Goal: Task Accomplishment & Management: Manage account settings

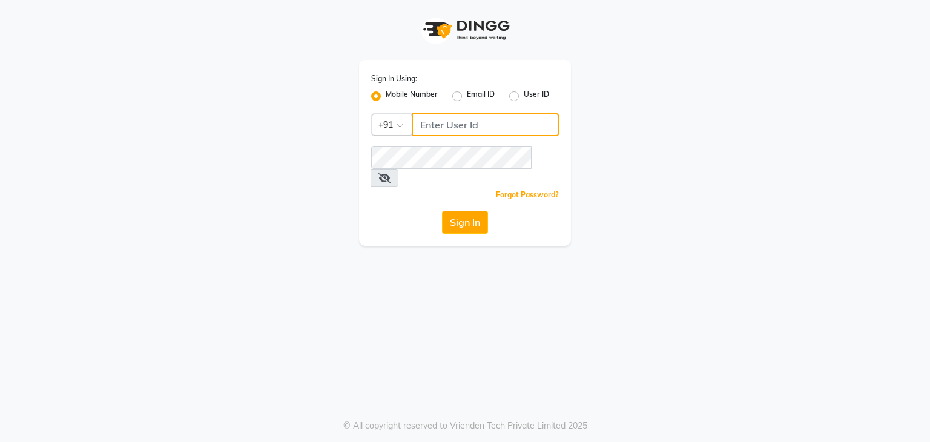
click at [440, 121] on input "Username" at bounding box center [485, 124] width 147 height 23
type input "9702410665"
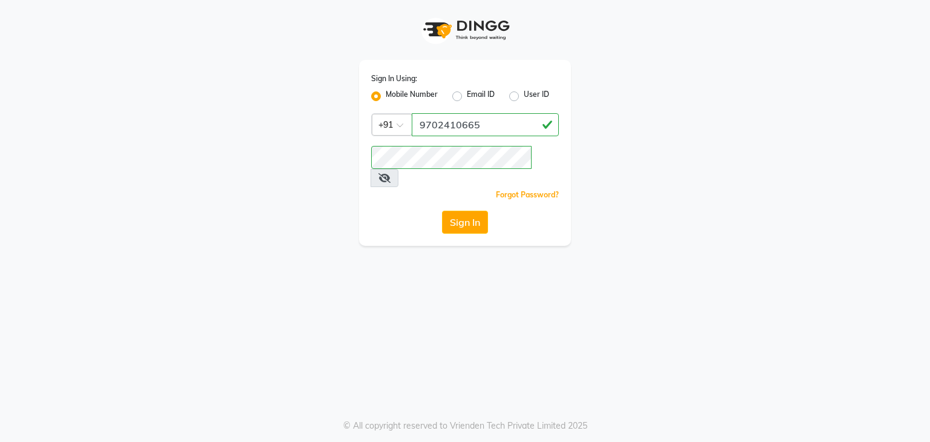
click at [391, 173] on icon at bounding box center [385, 178] width 12 height 10
click at [390, 173] on icon at bounding box center [384, 178] width 11 height 10
click at [391, 173] on icon at bounding box center [385, 178] width 12 height 10
click at [390, 173] on icon at bounding box center [384, 178] width 11 height 10
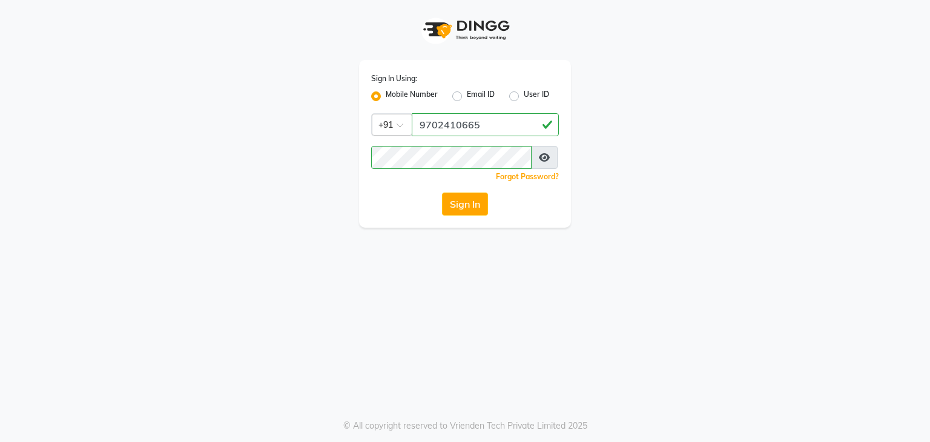
click at [543, 153] on icon at bounding box center [544, 158] width 11 height 10
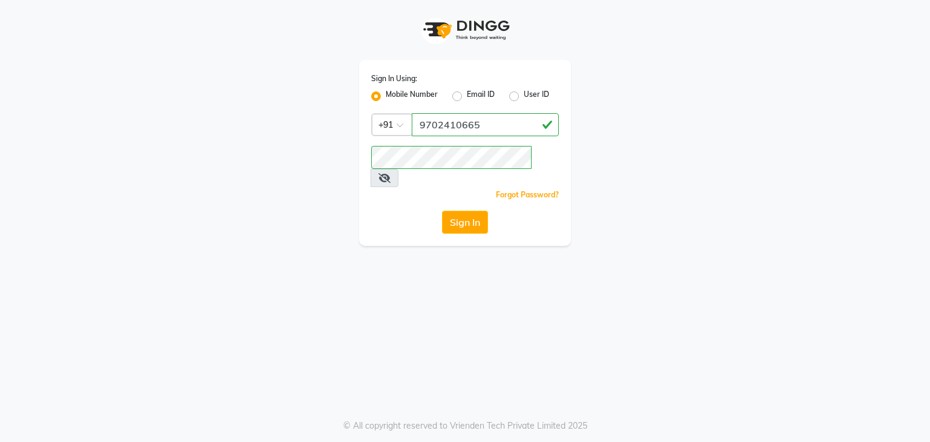
click at [391, 173] on icon at bounding box center [385, 178] width 12 height 10
click at [468, 211] on button "Sign In" at bounding box center [465, 222] width 46 height 23
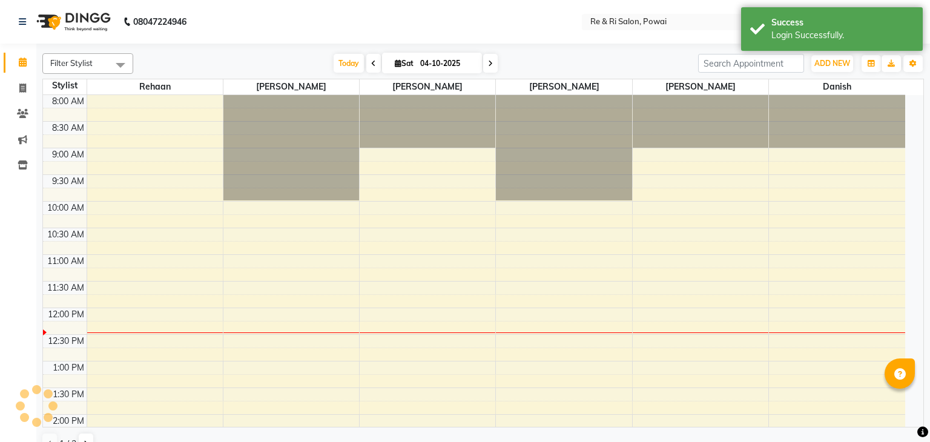
select select "en"
